Goal: Task Accomplishment & Management: Complete application form

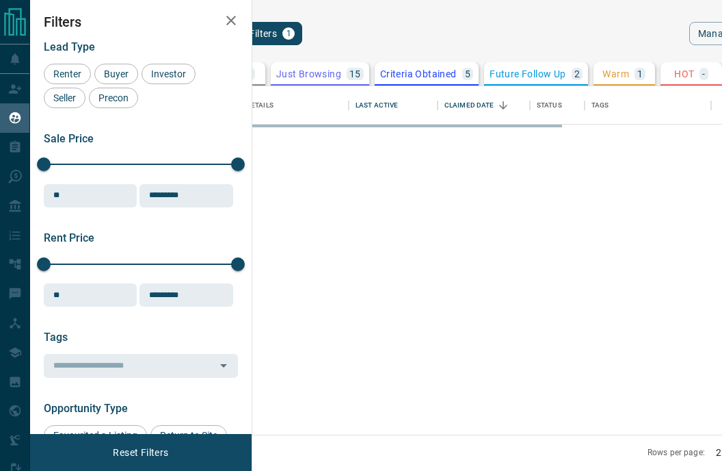
scroll to position [348, 453]
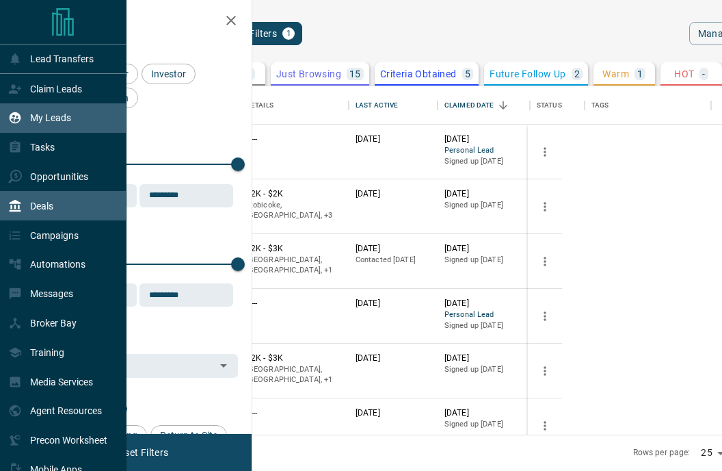
click at [47, 213] on div "Deals" at bounding box center [30, 205] width 45 height 23
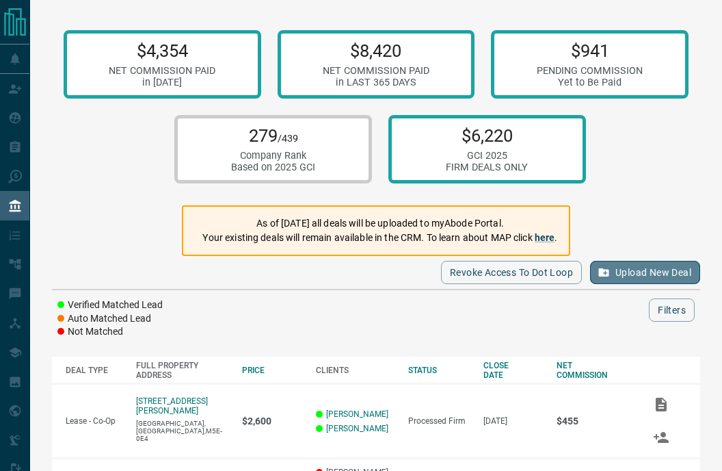
click at [647, 267] on button "Upload New Deal" at bounding box center [645, 272] width 110 height 23
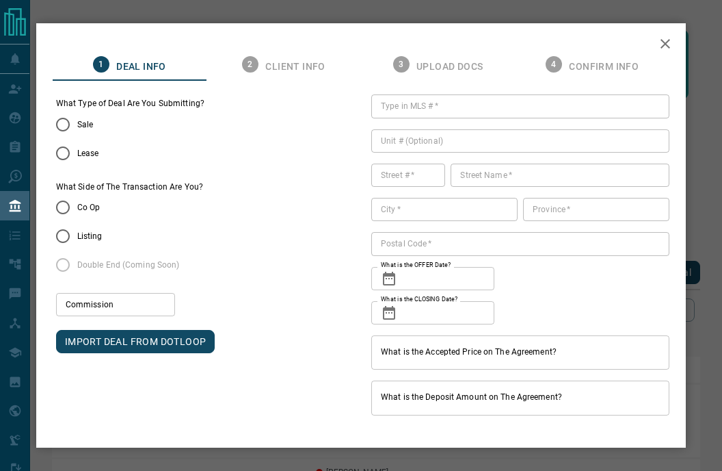
click at [93, 153] on span "Lease" at bounding box center [88, 153] width 22 height 12
type input "***"
click at [83, 213] on label "Co Op" at bounding box center [121, 207] width 144 height 29
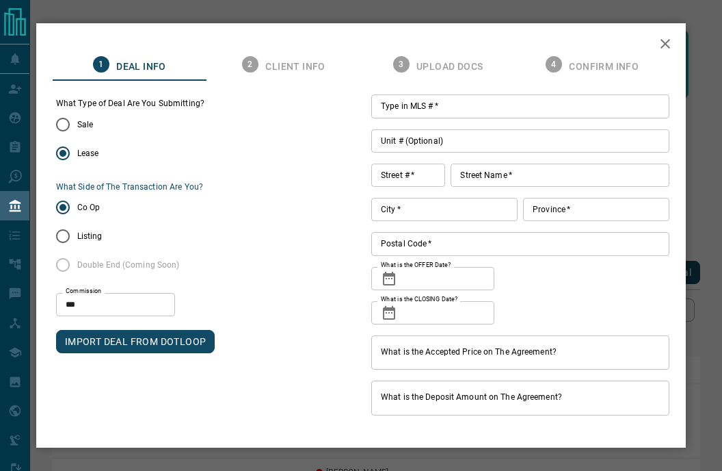
click at [107, 302] on input "***" at bounding box center [115, 304] width 119 height 23
click at [283, 253] on div "What Side of The Transaction Are You? Co Op Listing Double End (Coming Soon)" at bounding box center [205, 230] width 298 height 98
click at [111, 8] on div "1 Deal Info 2 Client Info 3 Upload Docs 4 Confirm Info What Type of Deal Are Yo…" at bounding box center [361, 235] width 722 height 471
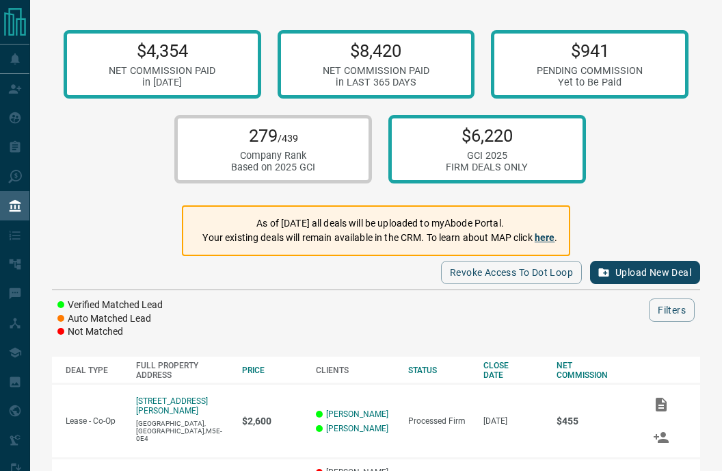
click at [546, 239] on link "here" at bounding box center [545, 237] width 21 height 11
click at [546, 237] on link "here" at bounding box center [545, 237] width 21 height 11
